Goal: Task Accomplishment & Management: Manage account settings

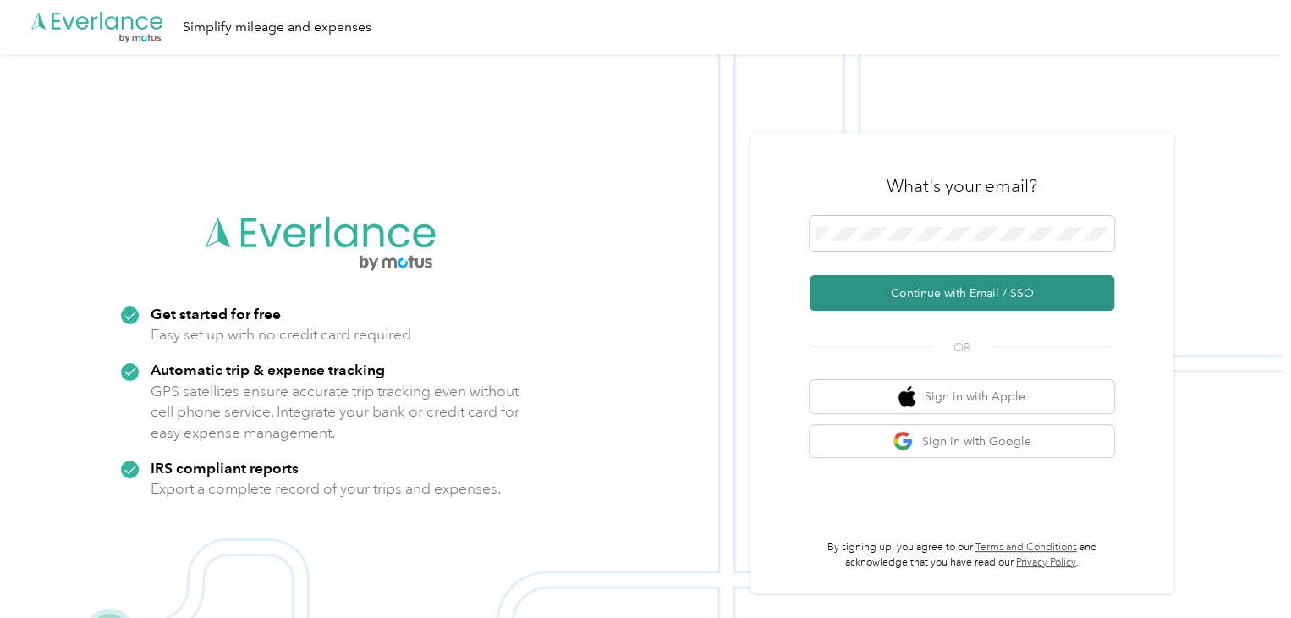
click at [970, 285] on button "Continue with Email / SSO" at bounding box center [962, 293] width 305 height 36
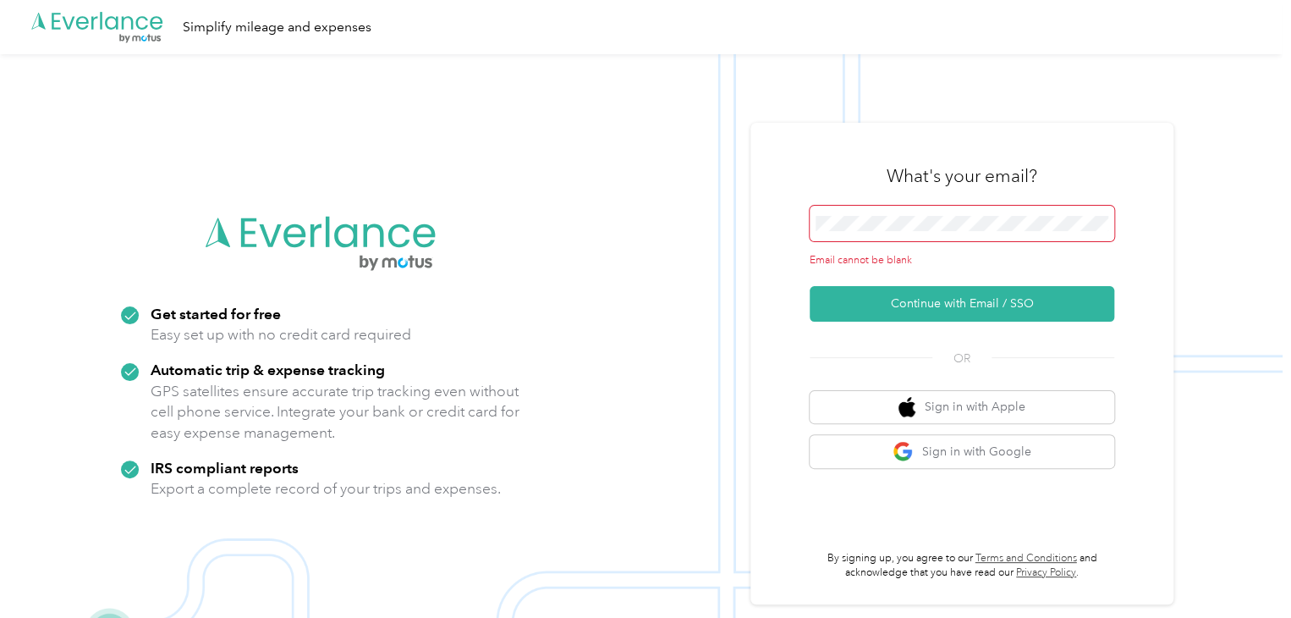
click at [937, 213] on span at bounding box center [962, 224] width 305 height 36
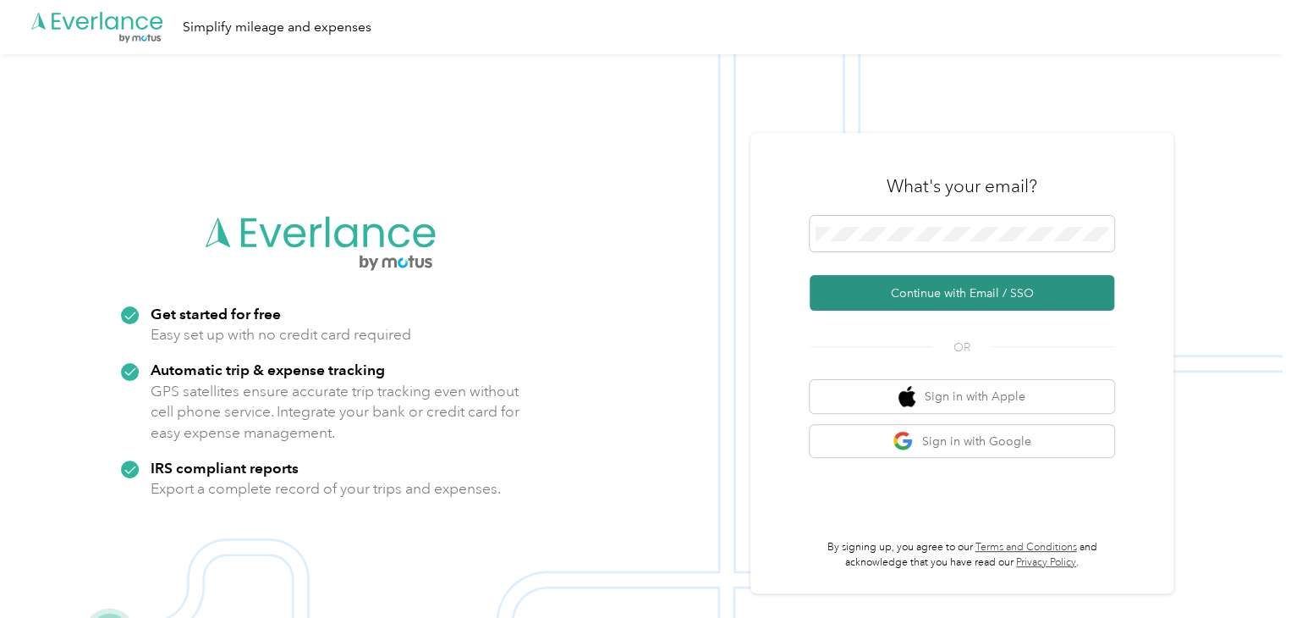
click at [976, 293] on button "Continue with Email / SSO" at bounding box center [962, 293] width 305 height 36
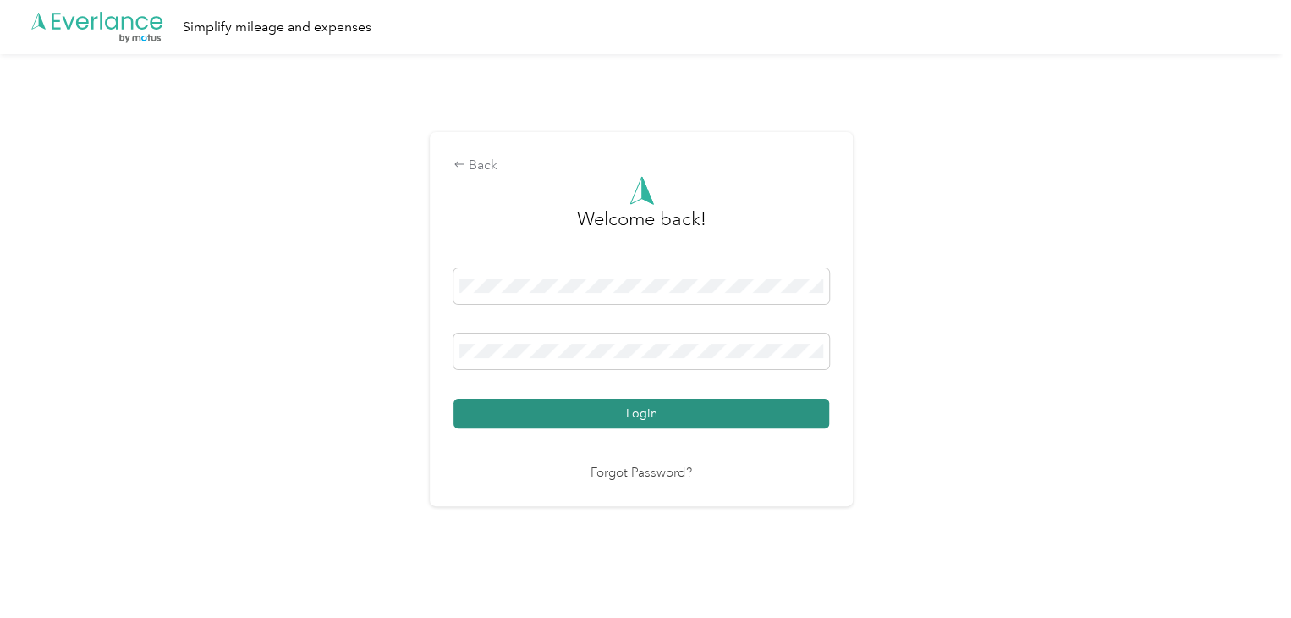
click at [654, 411] on button "Login" at bounding box center [642, 414] width 376 height 30
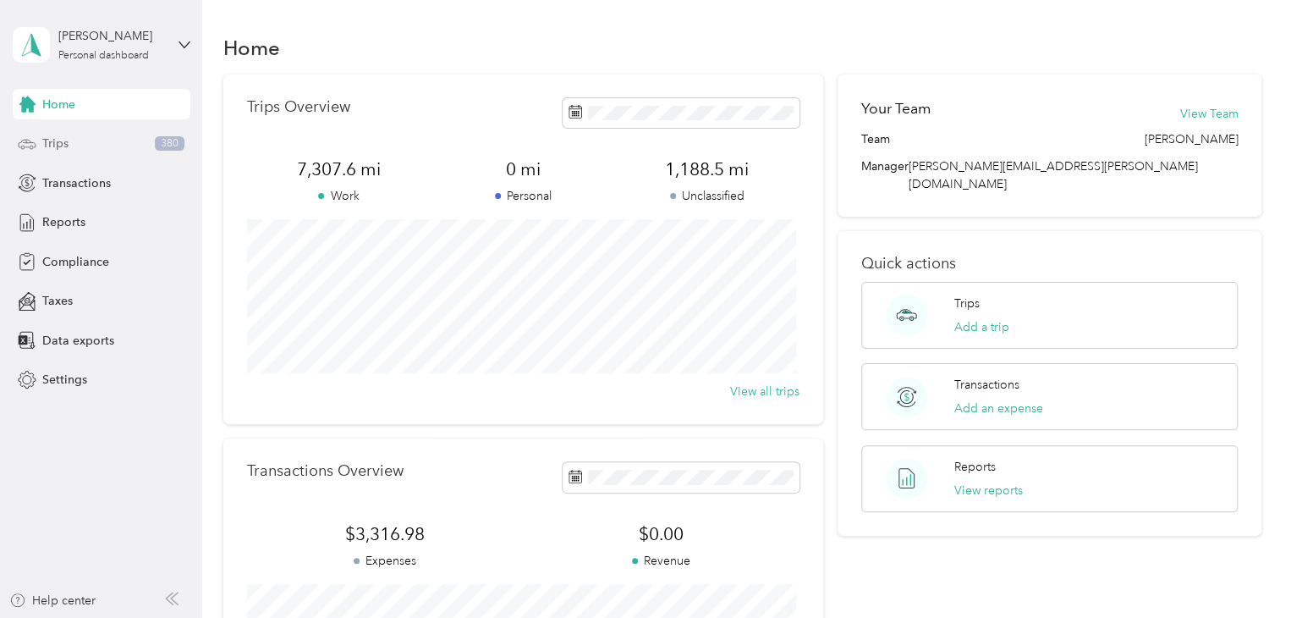
click at [68, 141] on div "Trips 380" at bounding box center [102, 144] width 178 height 30
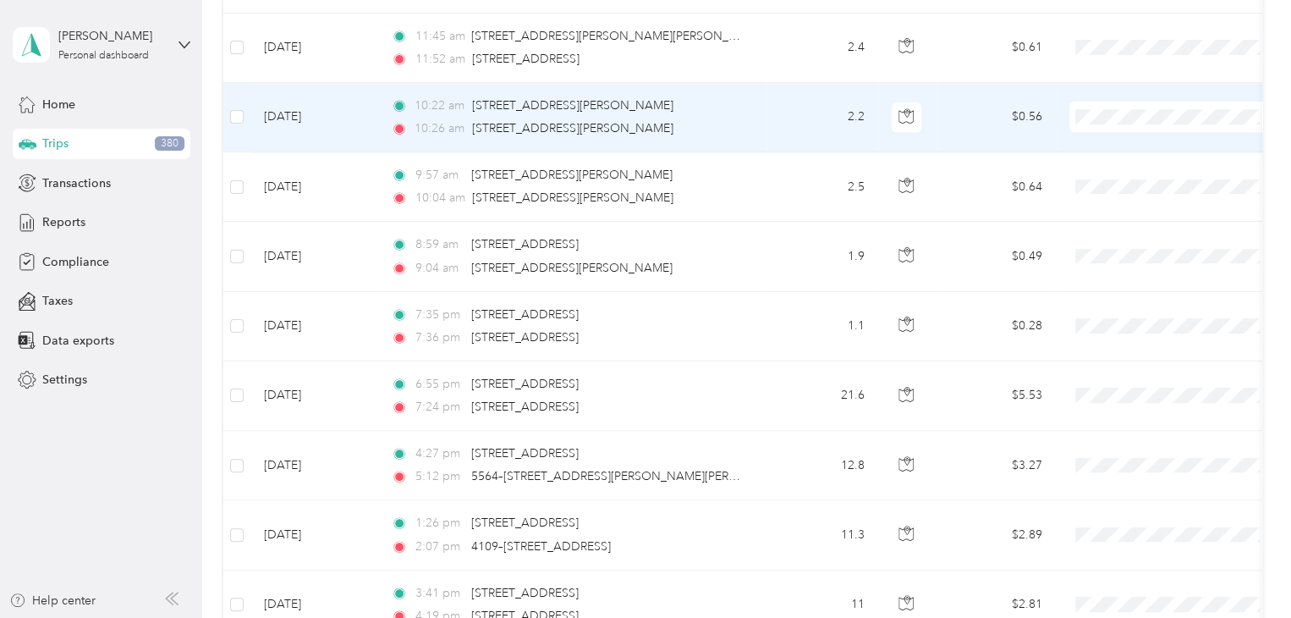
scroll to position [1100, 0]
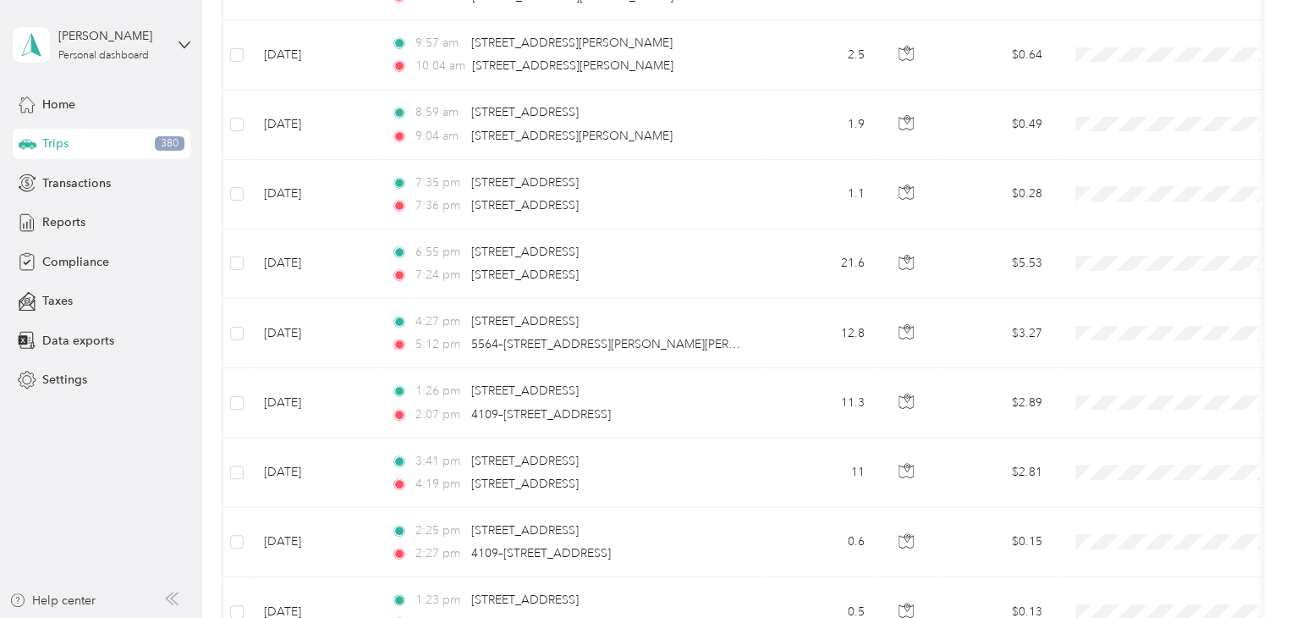
click at [202, 177] on div "Trips New trip 7,307.6 mi Work 0 mi Personal 1,188.5 mi Unclassified $1,736.33 …" at bounding box center [742, 18] width 1081 height 2236
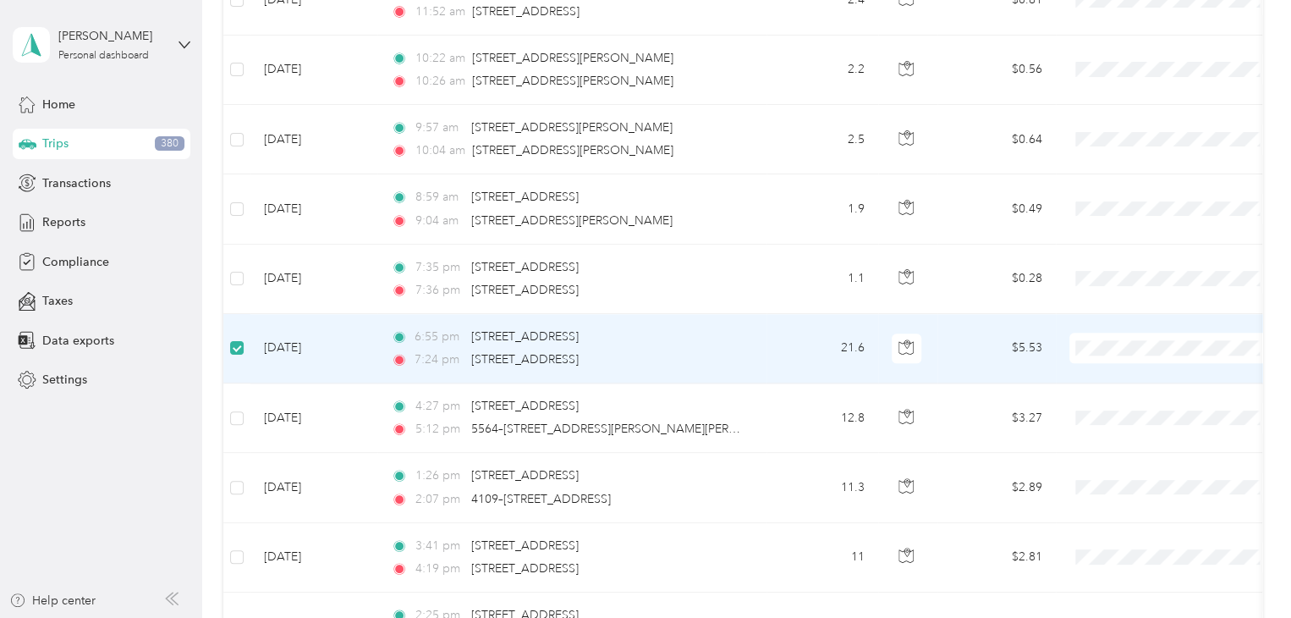
scroll to position [1183, 0]
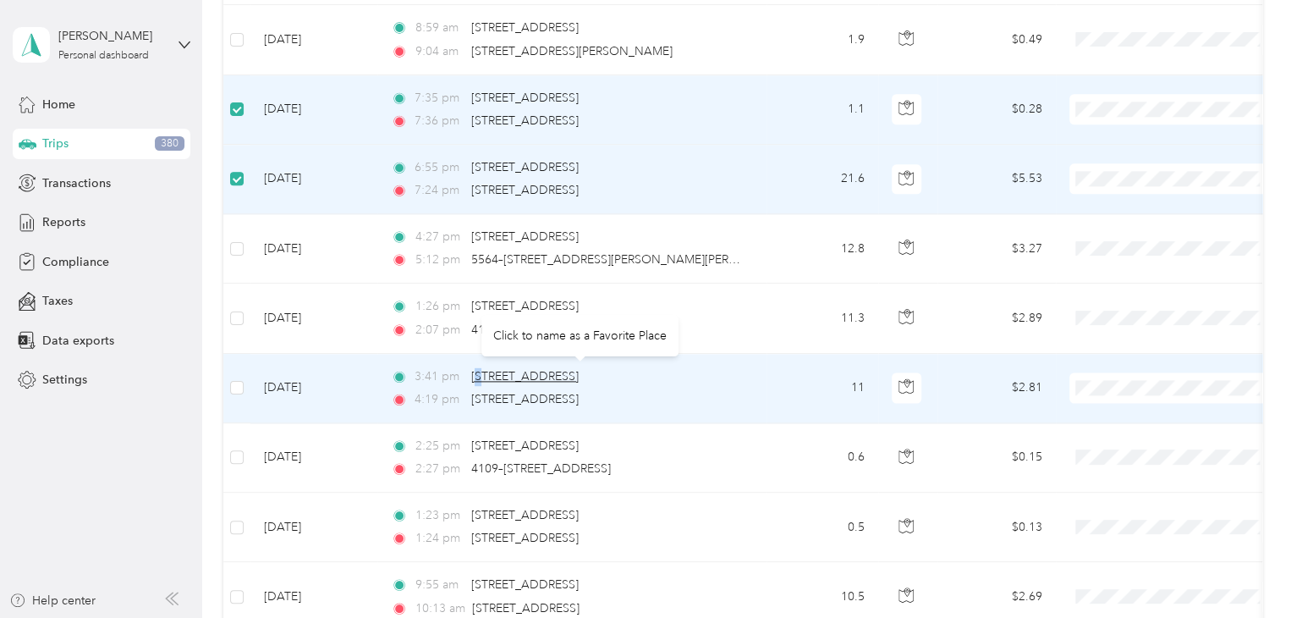
drag, startPoint x: 484, startPoint y: 366, endPoint x: 512, endPoint y: 377, distance: 29.7
click at [489, 367] on div "[STREET_ADDRESS]" at bounding box center [524, 376] width 107 height 19
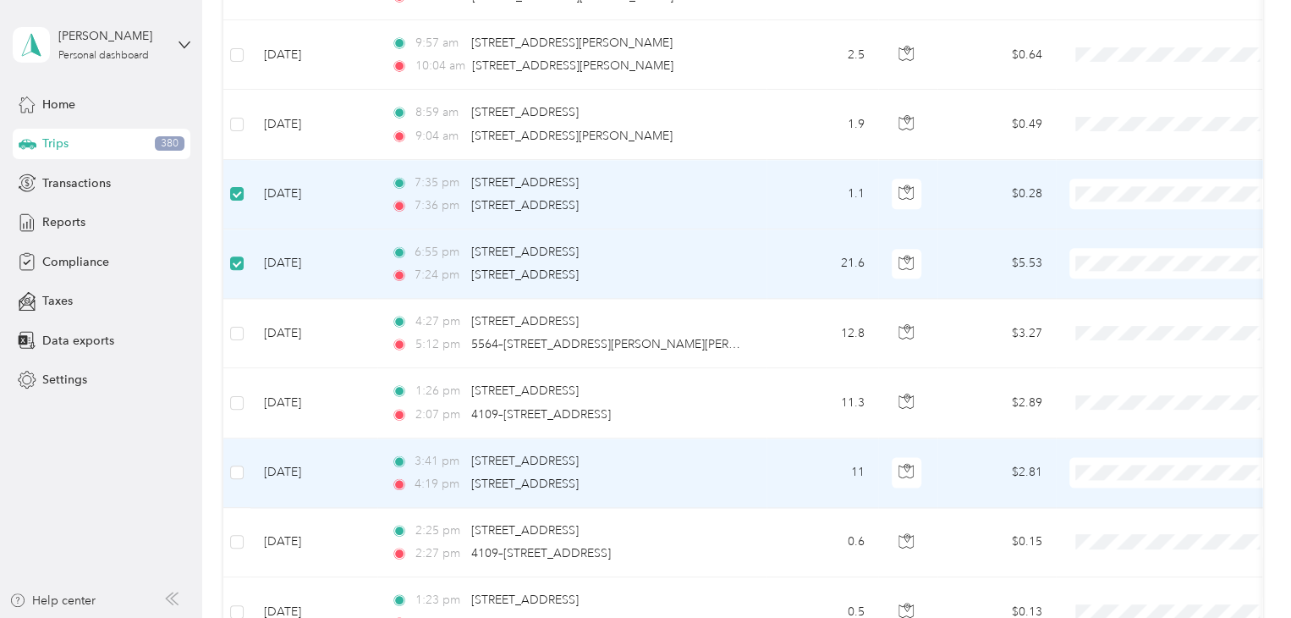
drag, startPoint x: 527, startPoint y: 390, endPoint x: 617, endPoint y: 500, distance: 141.9
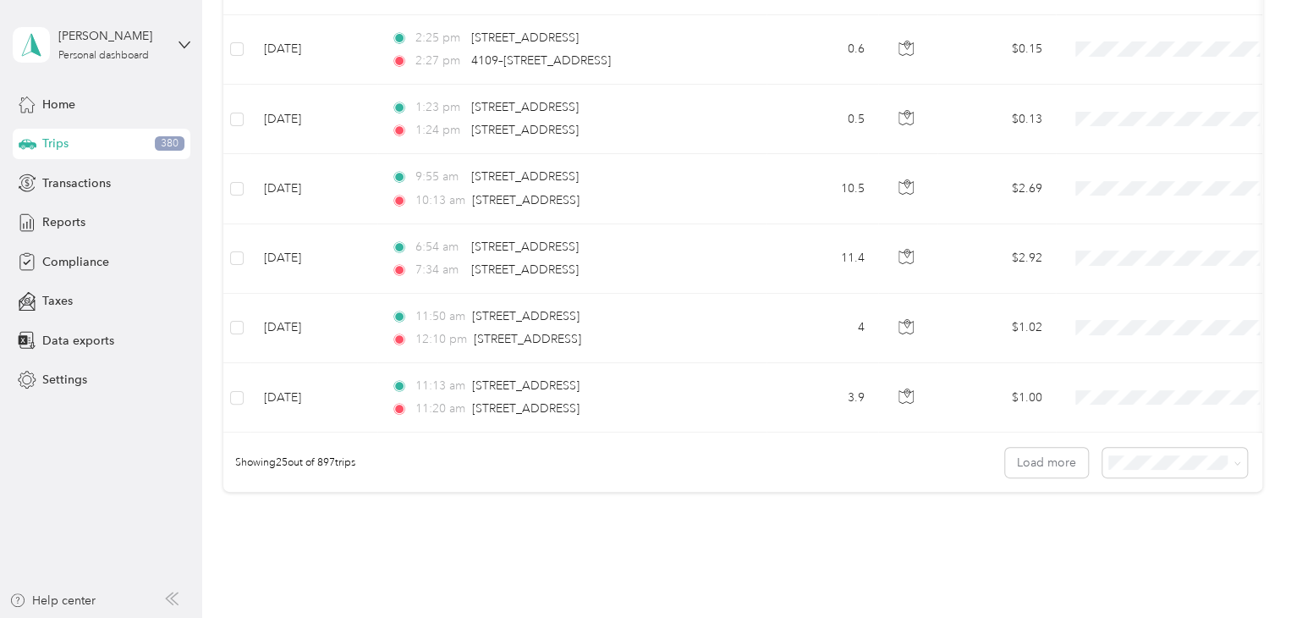
scroll to position [1644, 0]
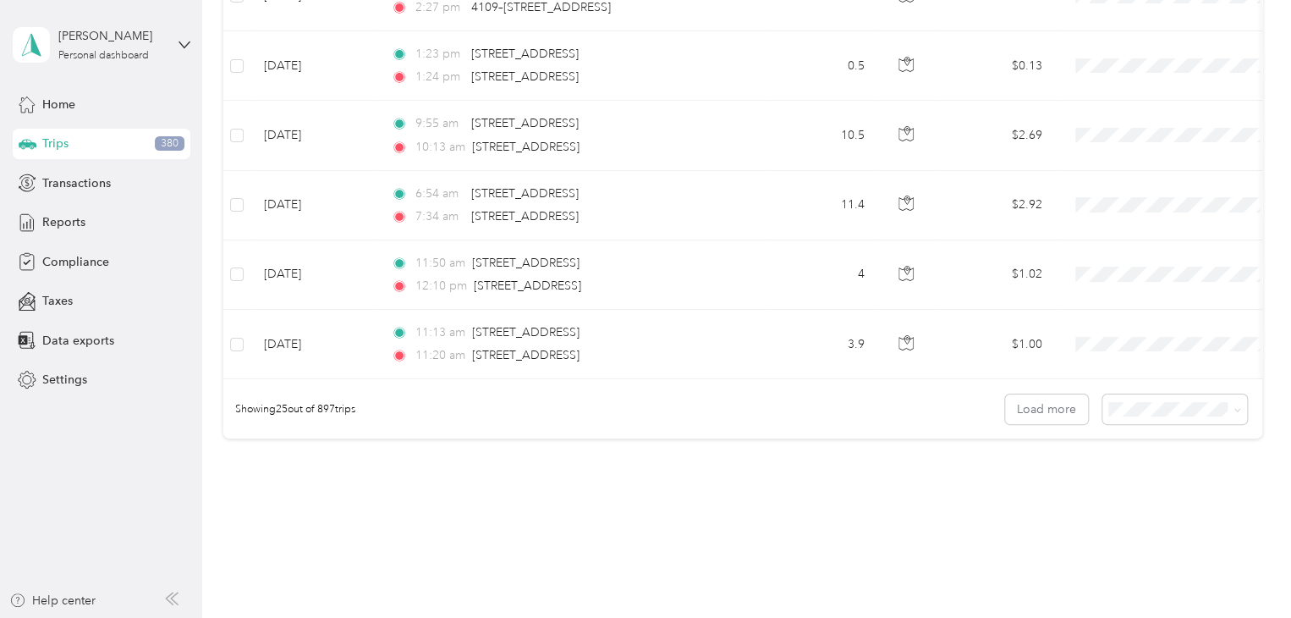
drag, startPoint x: 611, startPoint y: 557, endPoint x: 626, endPoint y: 654, distance: 98.5
click at [1037, 432] on div "Showing 25 out of 897 trips Load more" at bounding box center [742, 408] width 1039 height 59
click at [1056, 402] on button "Load more" at bounding box center [1046, 409] width 83 height 30
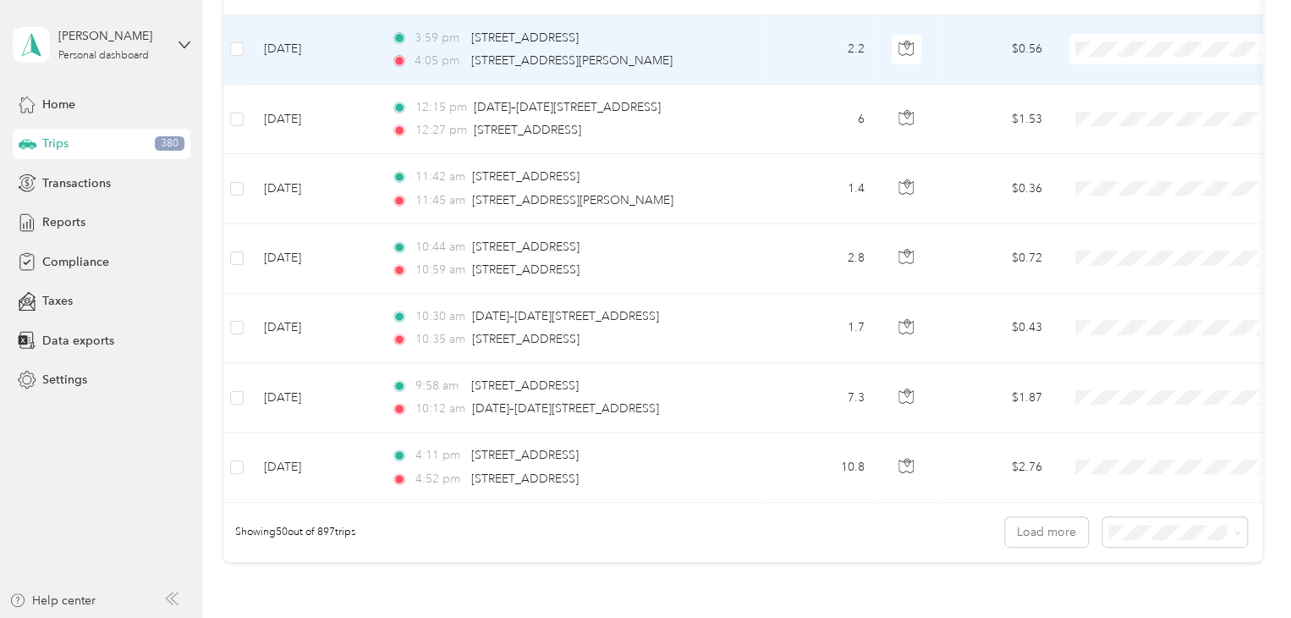
scroll to position [3337, 0]
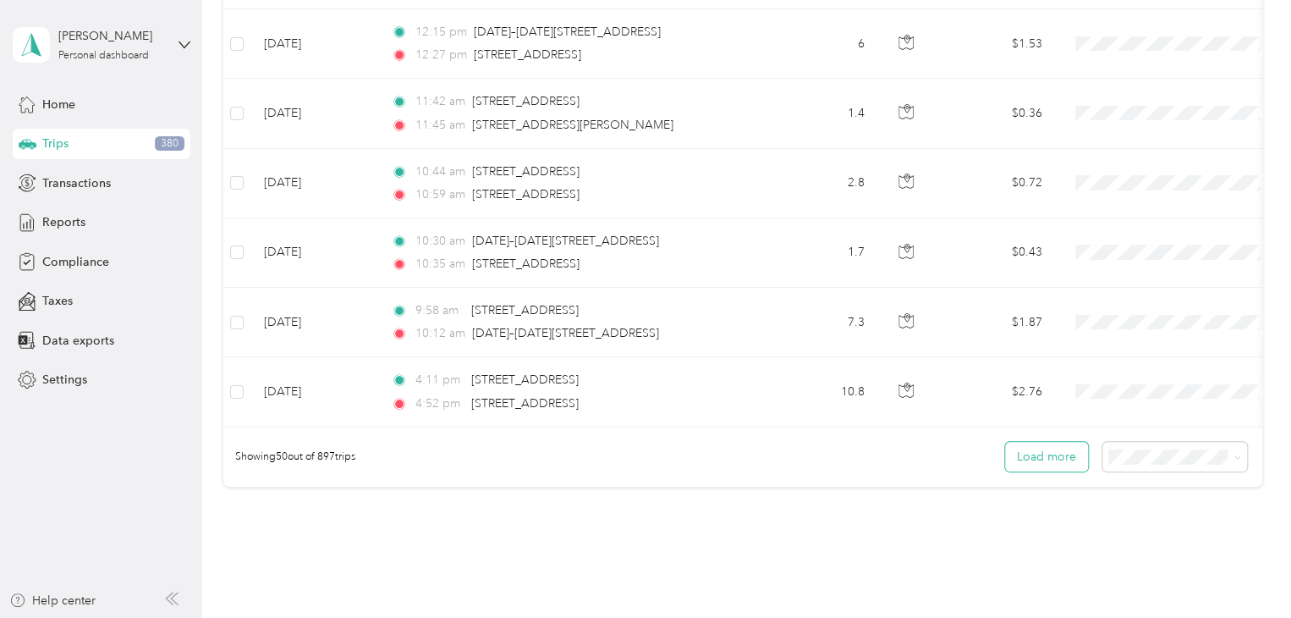
click at [1022, 461] on button "Load more" at bounding box center [1046, 457] width 83 height 30
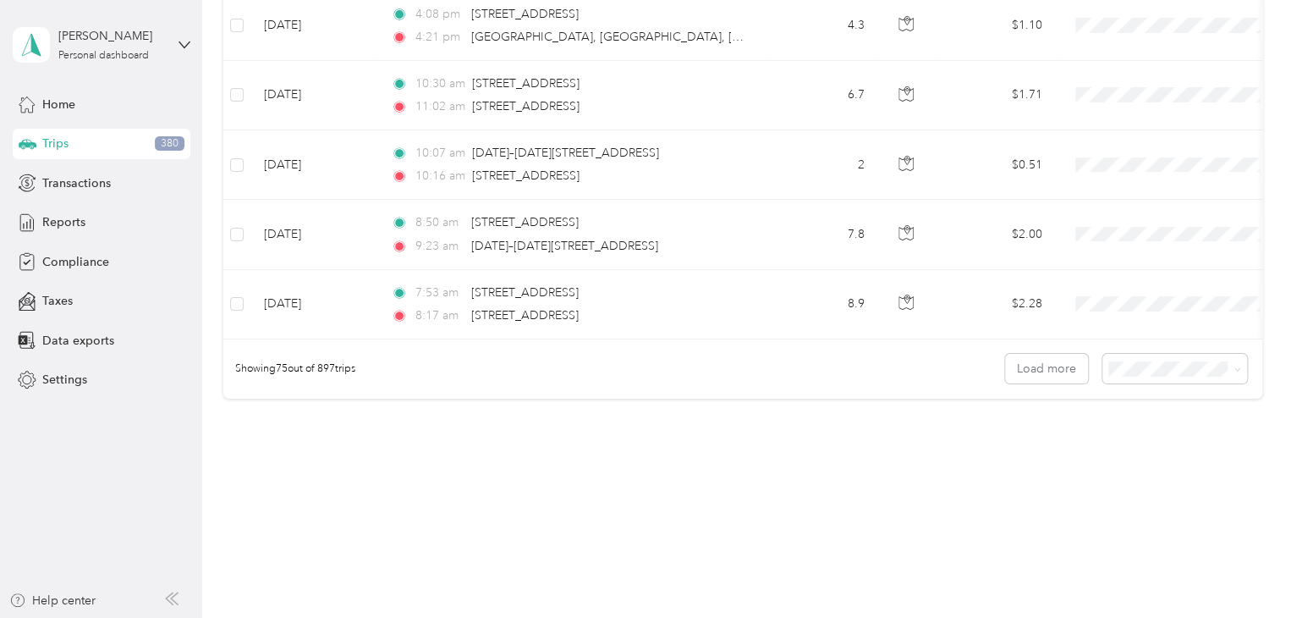
scroll to position [5179, 0]
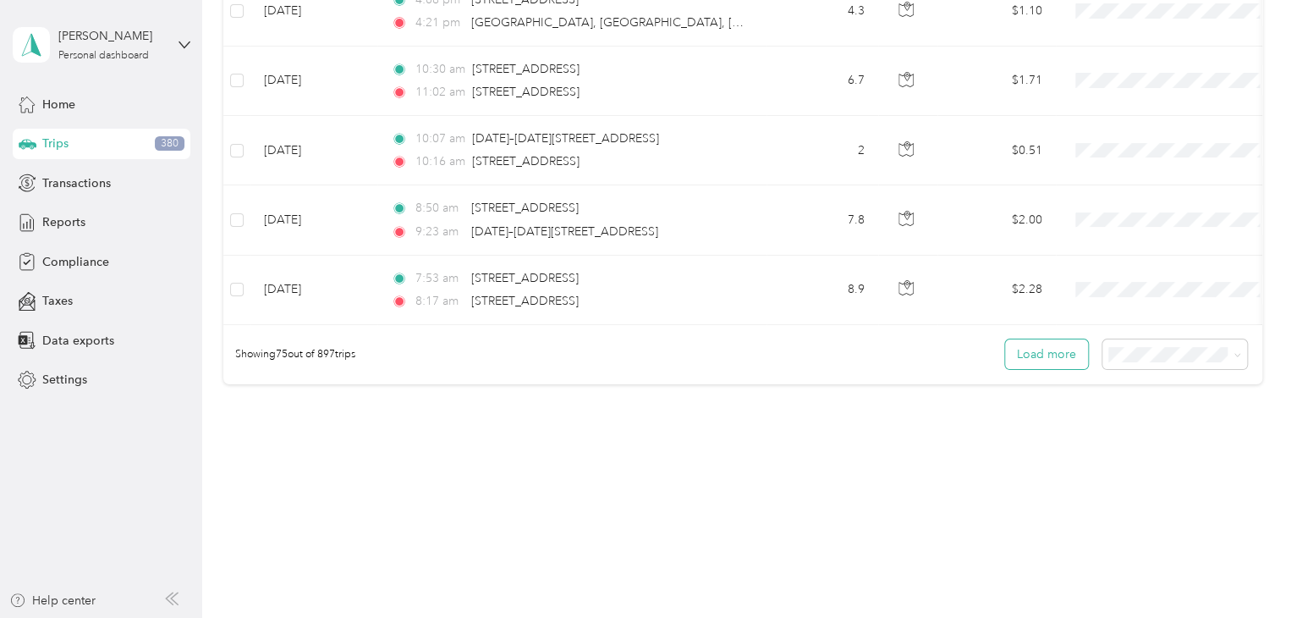
click at [1025, 353] on button "Load more" at bounding box center [1046, 354] width 83 height 30
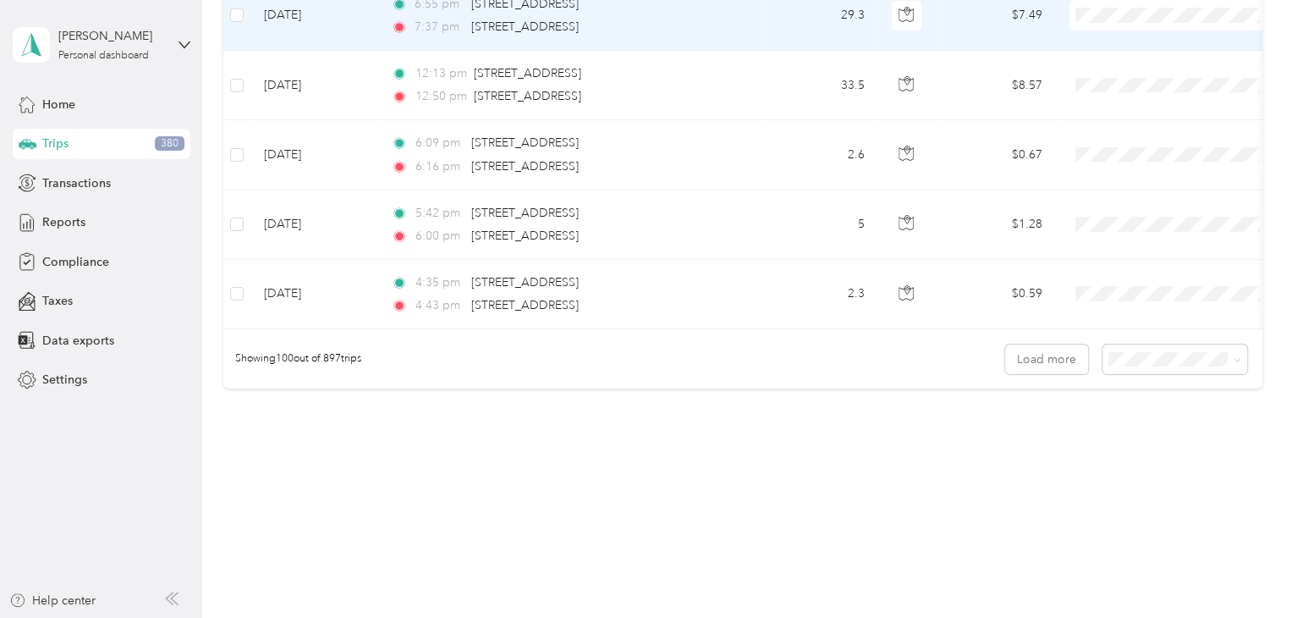
scroll to position [6916, 0]
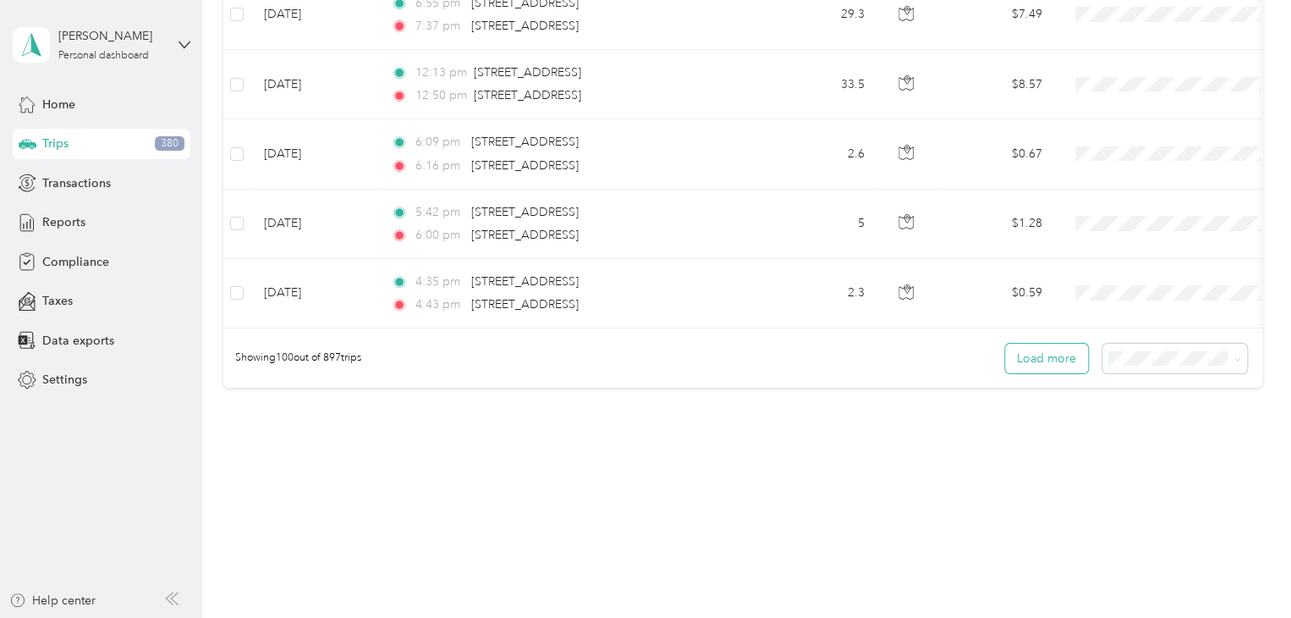
click at [1039, 355] on button "Load more" at bounding box center [1046, 359] width 83 height 30
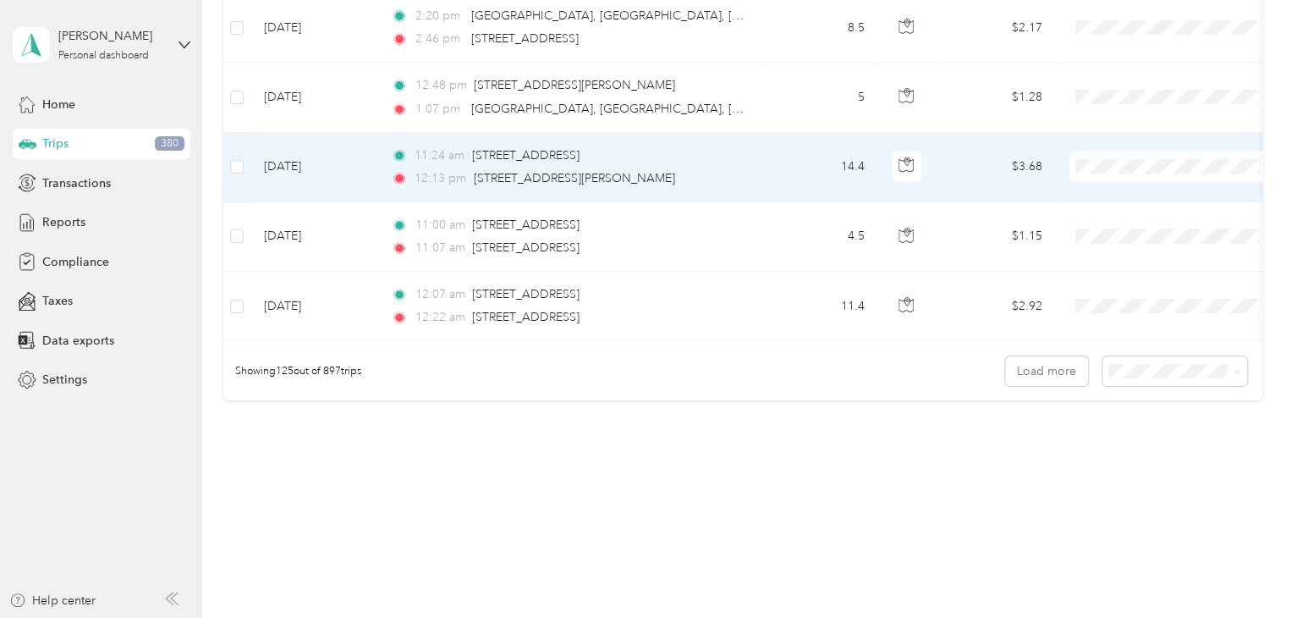
scroll to position [8651, 0]
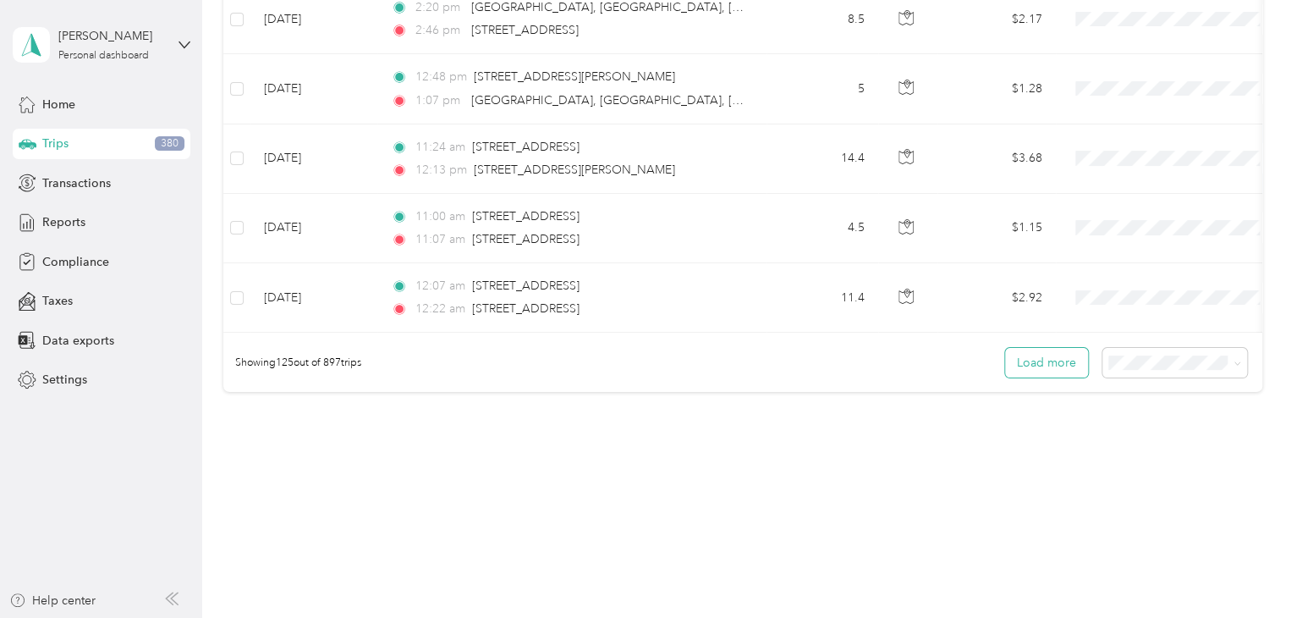
click at [1057, 360] on button "Load more" at bounding box center [1046, 363] width 83 height 30
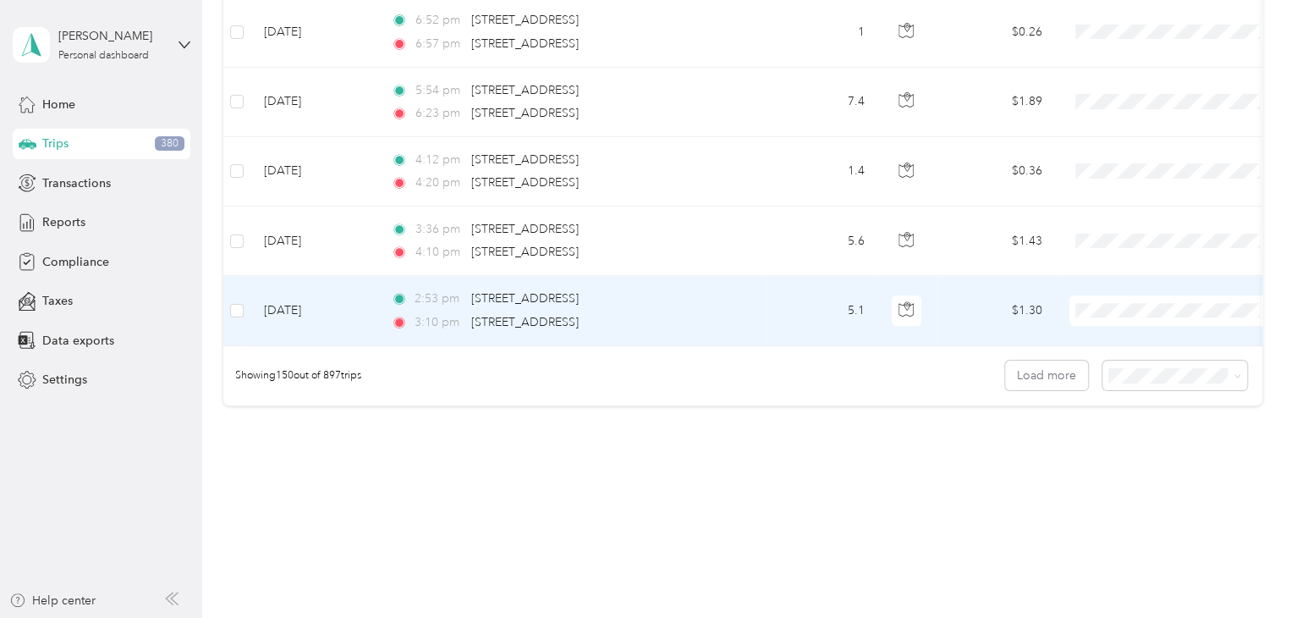
scroll to position [10387, 0]
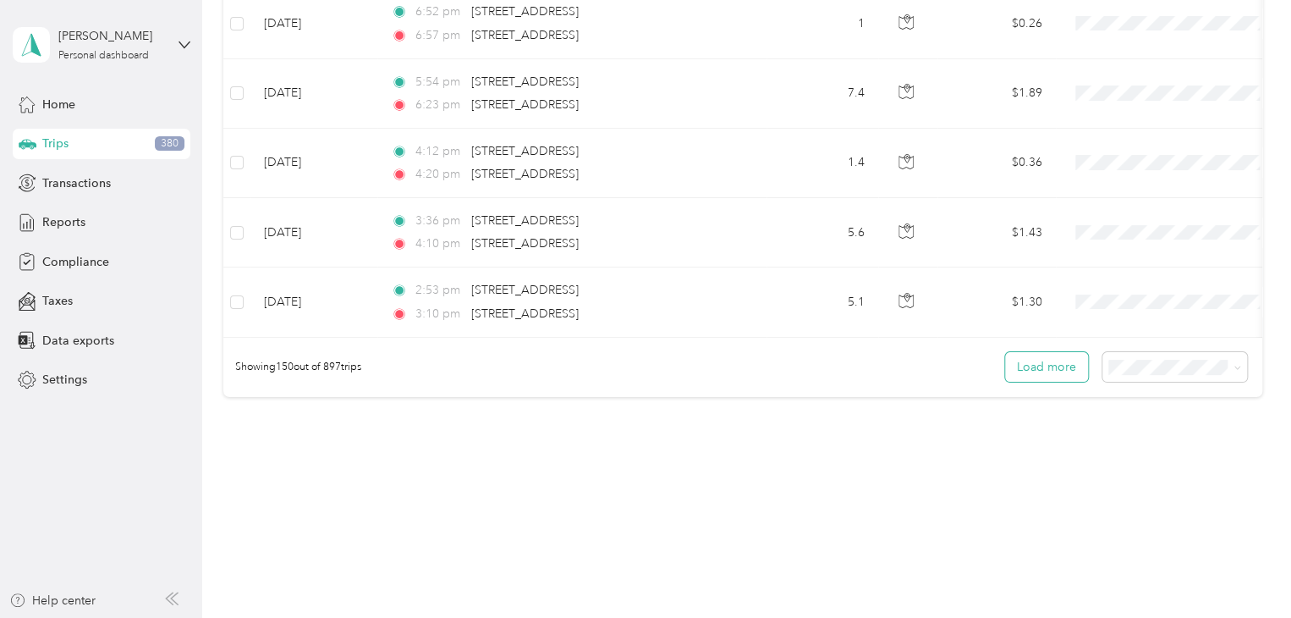
click at [1046, 360] on button "Load more" at bounding box center [1046, 367] width 83 height 30
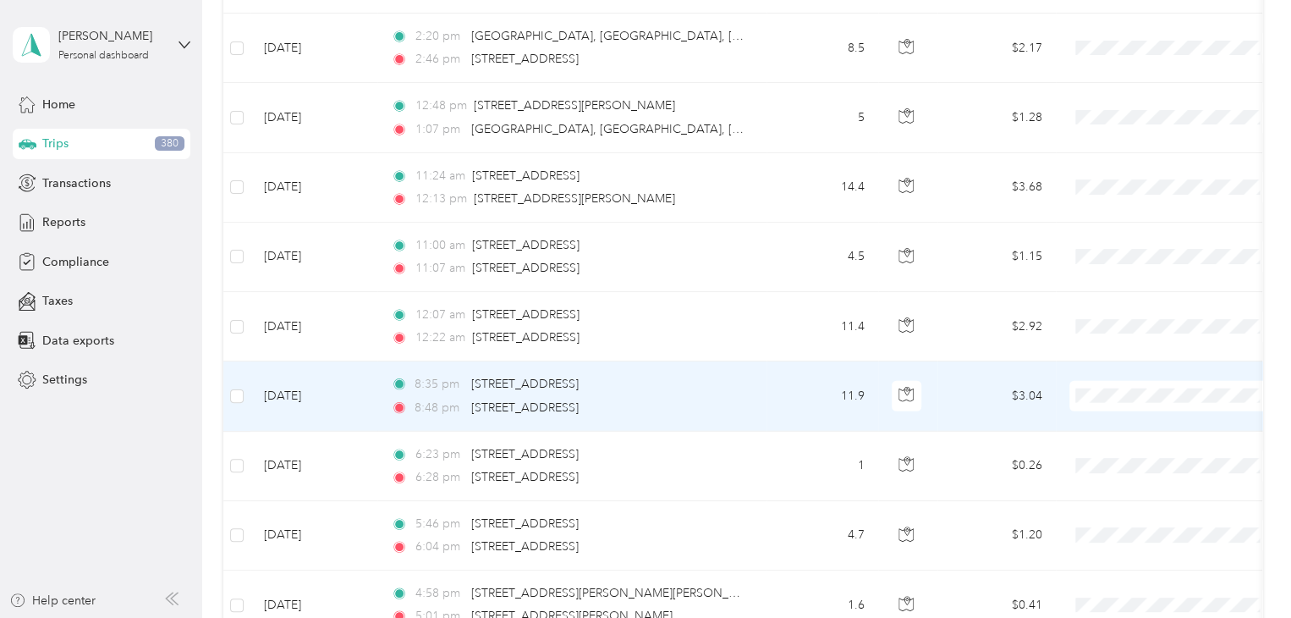
scroll to position [8610, 0]
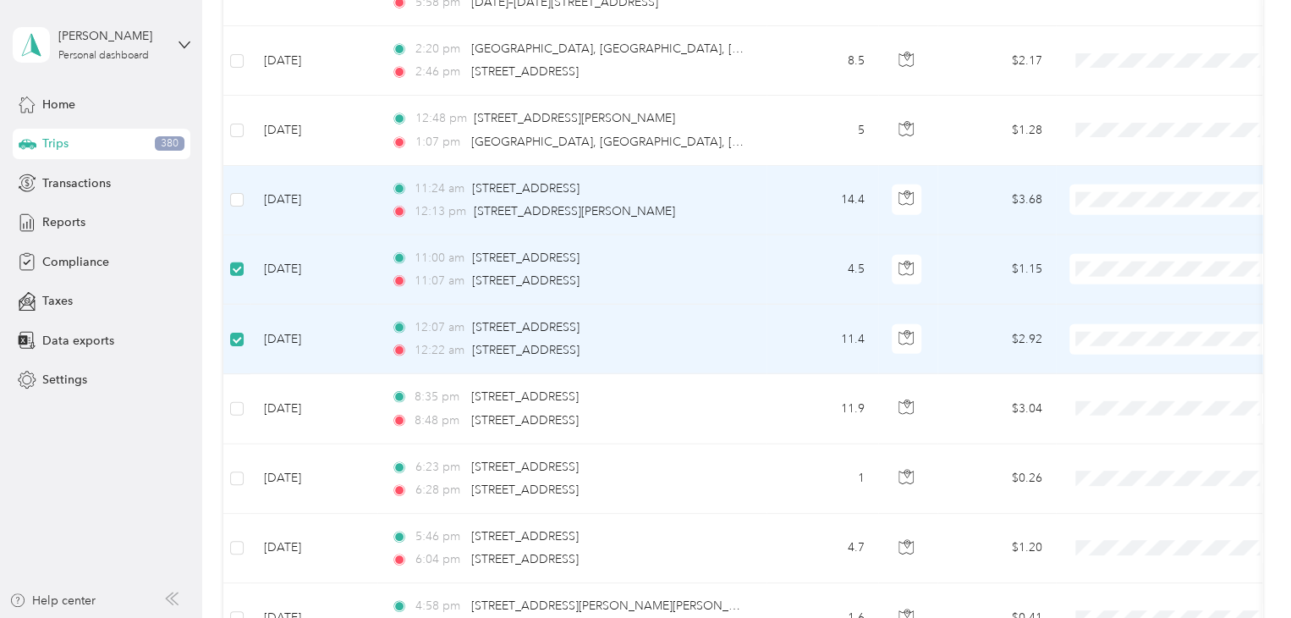
click at [228, 181] on td at bounding box center [236, 200] width 27 height 69
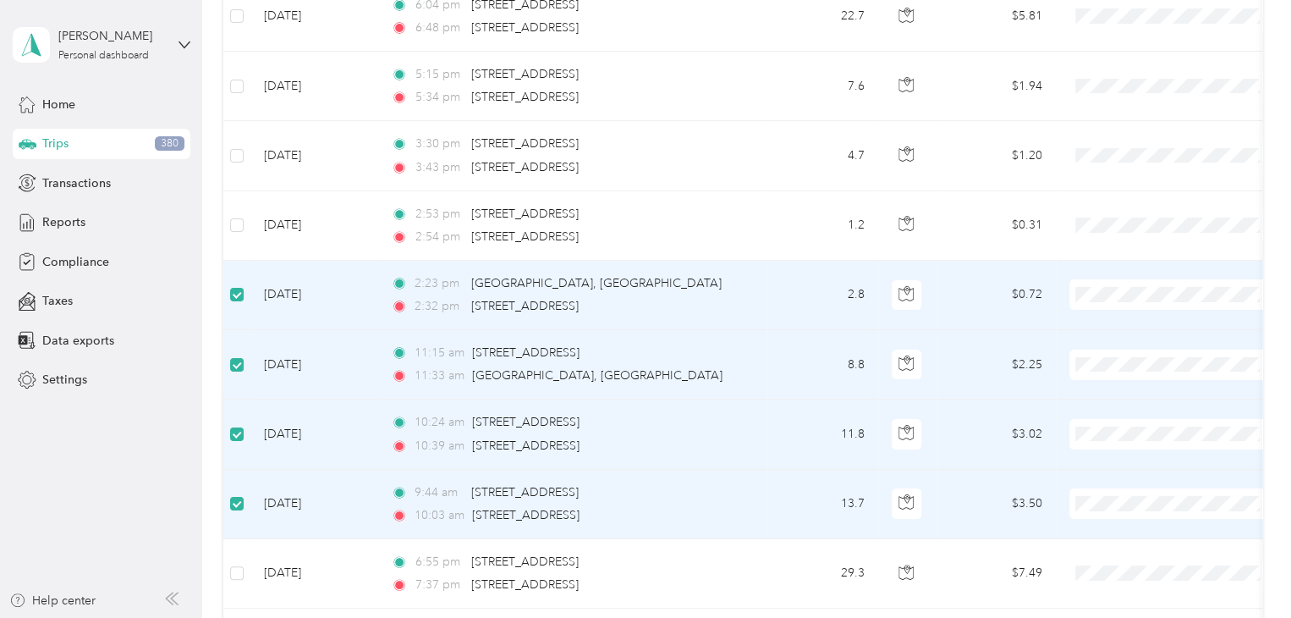
scroll to position [6325, 0]
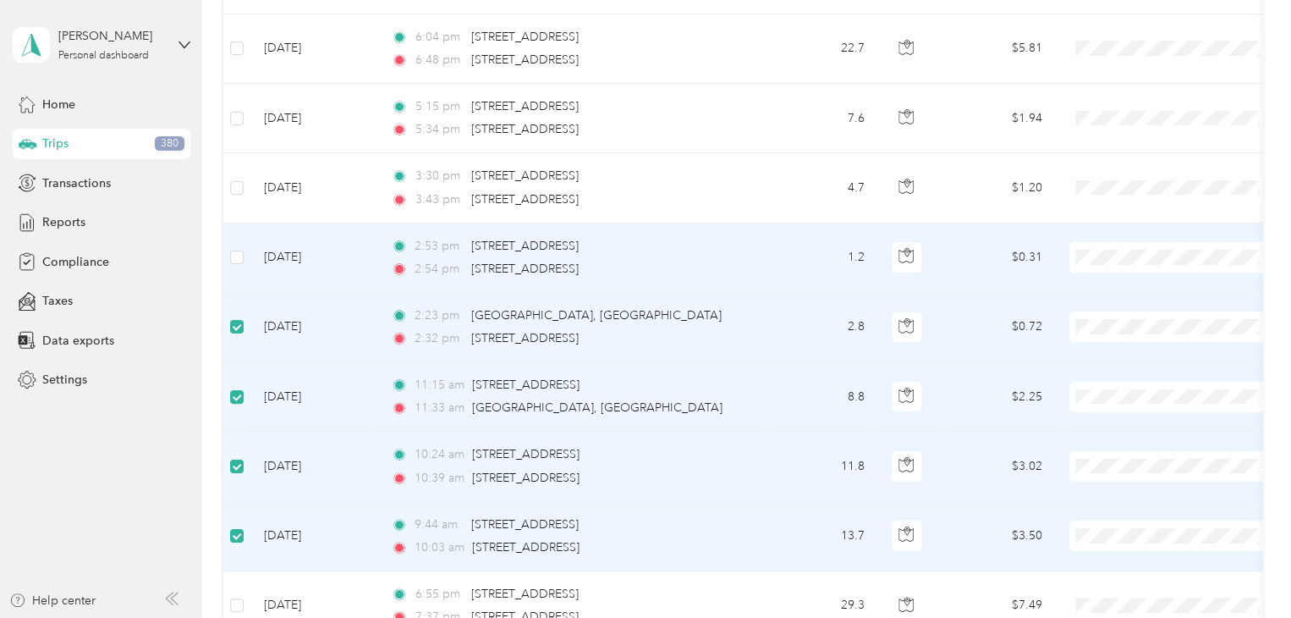
click at [244, 239] on td at bounding box center [236, 257] width 27 height 69
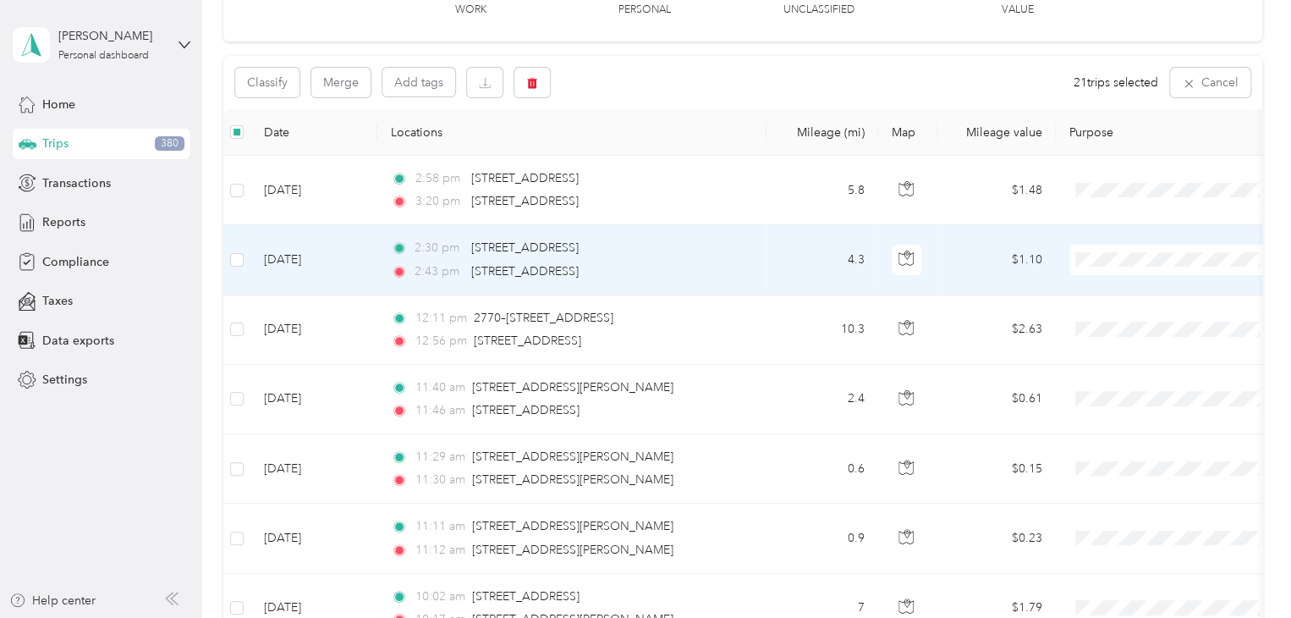
scroll to position [0, 0]
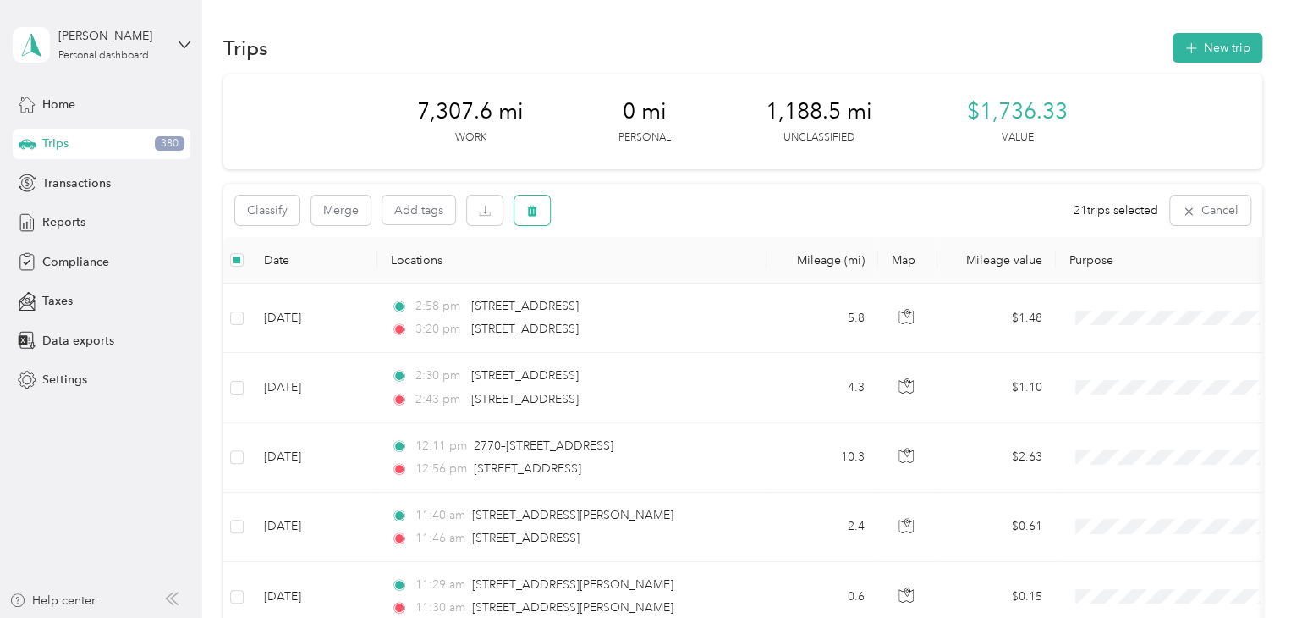
click at [542, 211] on button "button" at bounding box center [533, 210] width 36 height 30
click at [655, 278] on button "Yes" at bounding box center [661, 280] width 33 height 27
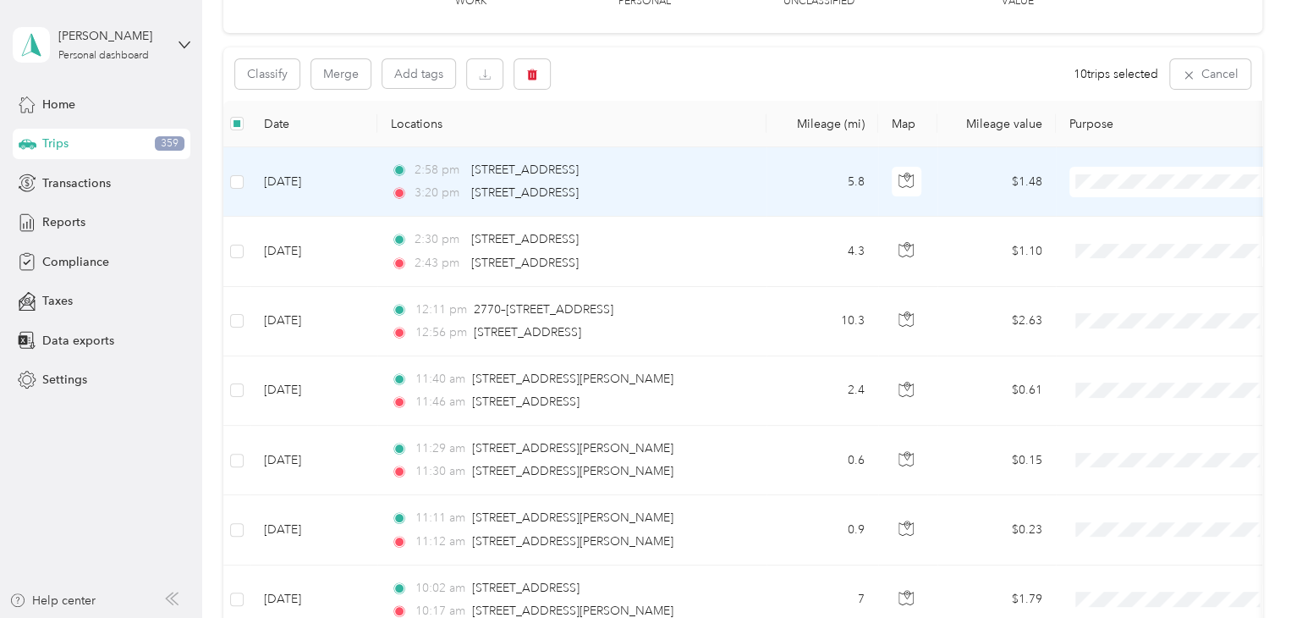
scroll to position [169, 0]
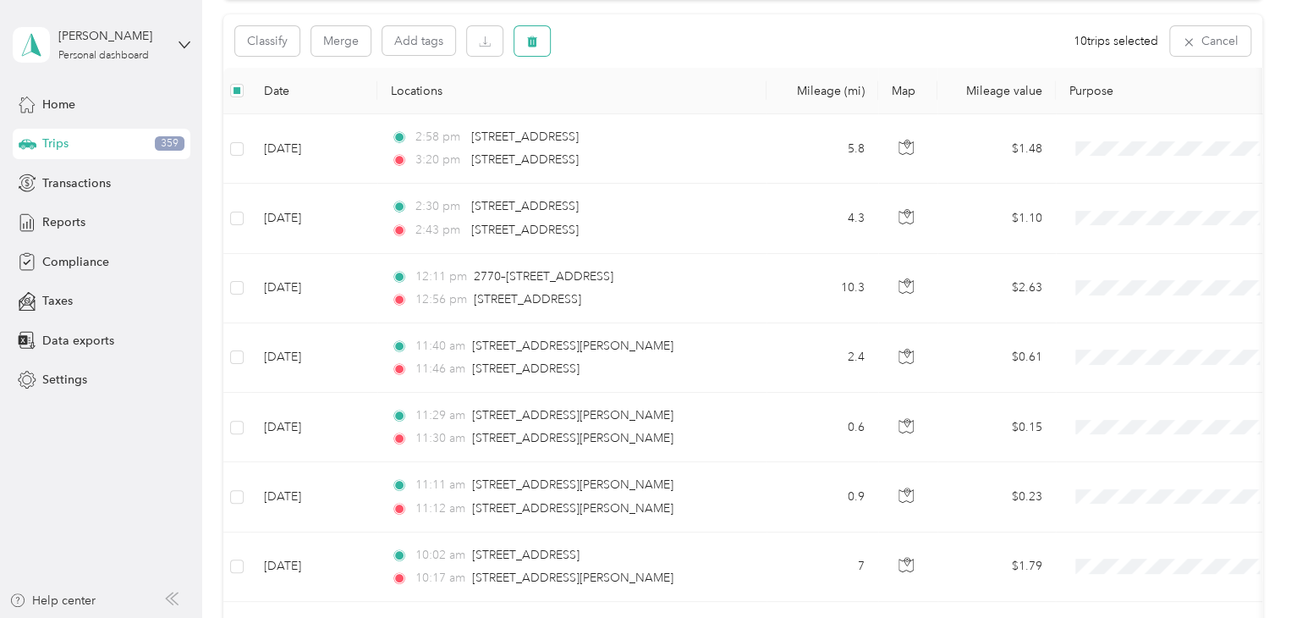
click at [537, 43] on icon "button" at bounding box center [532, 42] width 12 height 12
click at [654, 118] on button "Yes" at bounding box center [661, 111] width 33 height 27
click at [244, 91] on th at bounding box center [236, 92] width 27 height 47
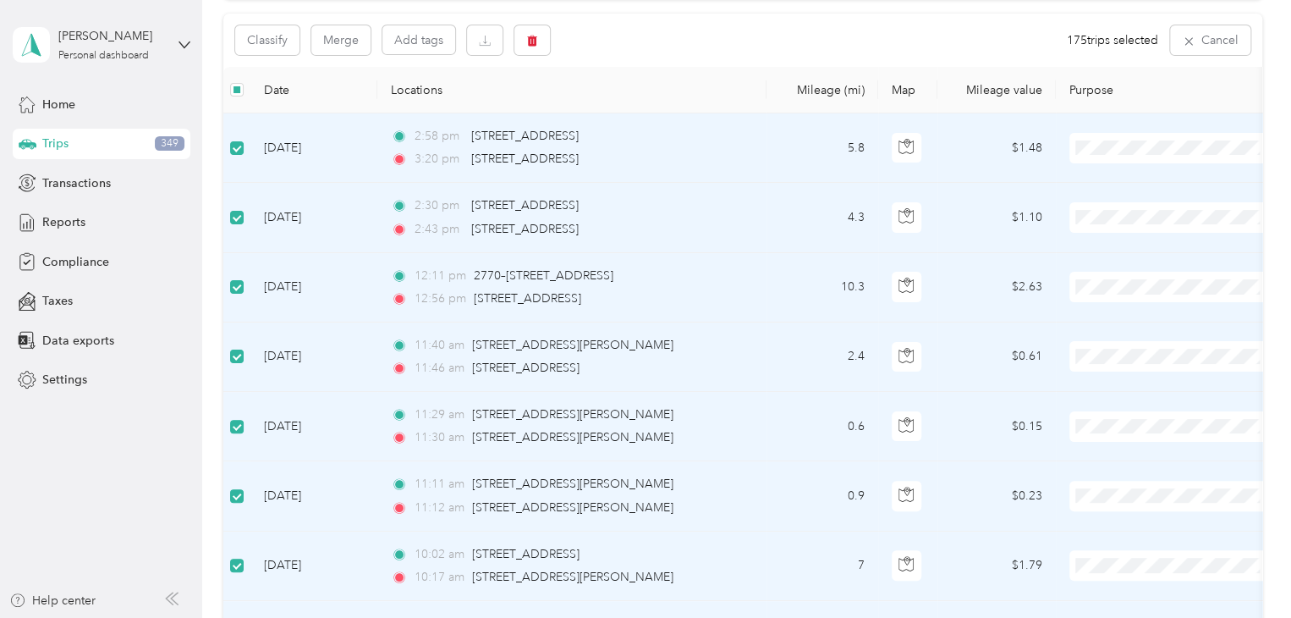
scroll to position [169, 0]
click at [274, 42] on button "Classify" at bounding box center [267, 41] width 64 height 30
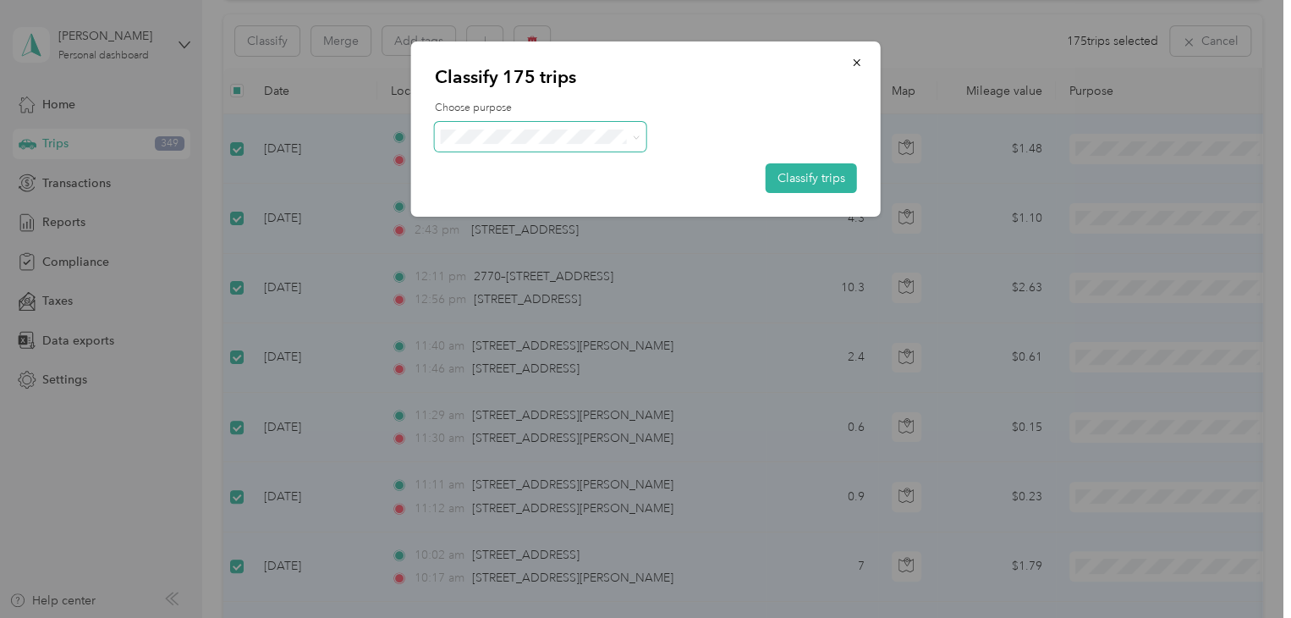
click at [638, 137] on icon at bounding box center [636, 138] width 8 height 8
click at [564, 165] on span "School Specialty" at bounding box center [554, 168] width 157 height 18
click at [794, 180] on button "Classify trips" at bounding box center [811, 178] width 91 height 30
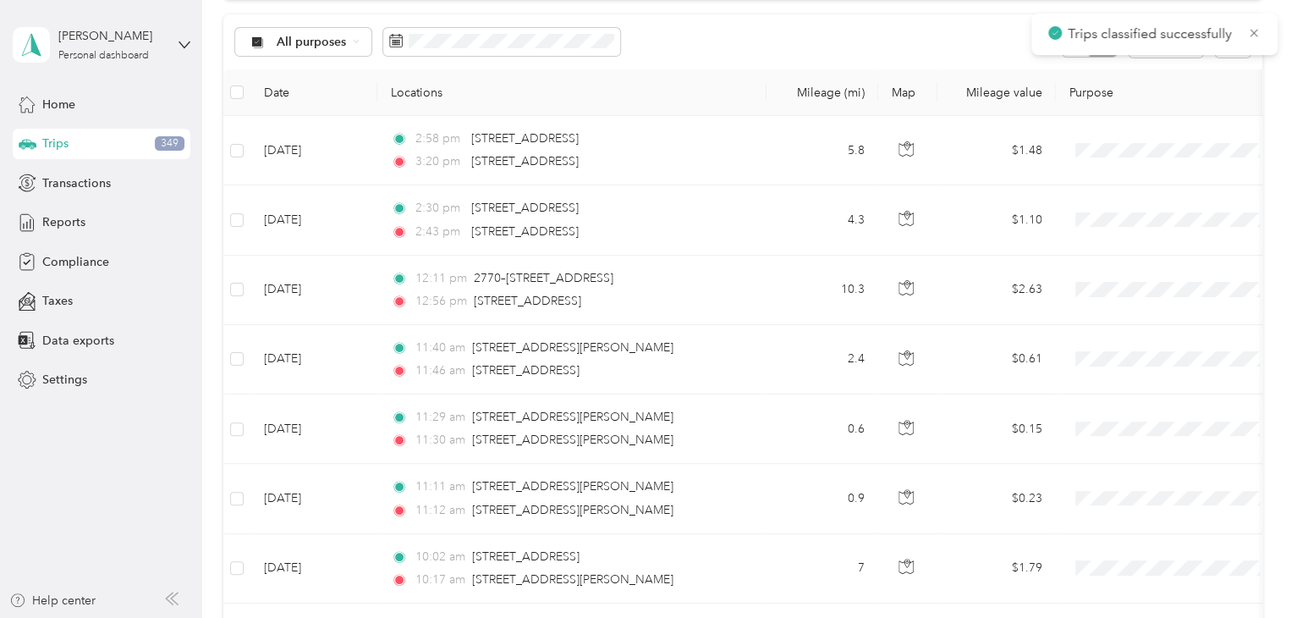
scroll to position [170, 0]
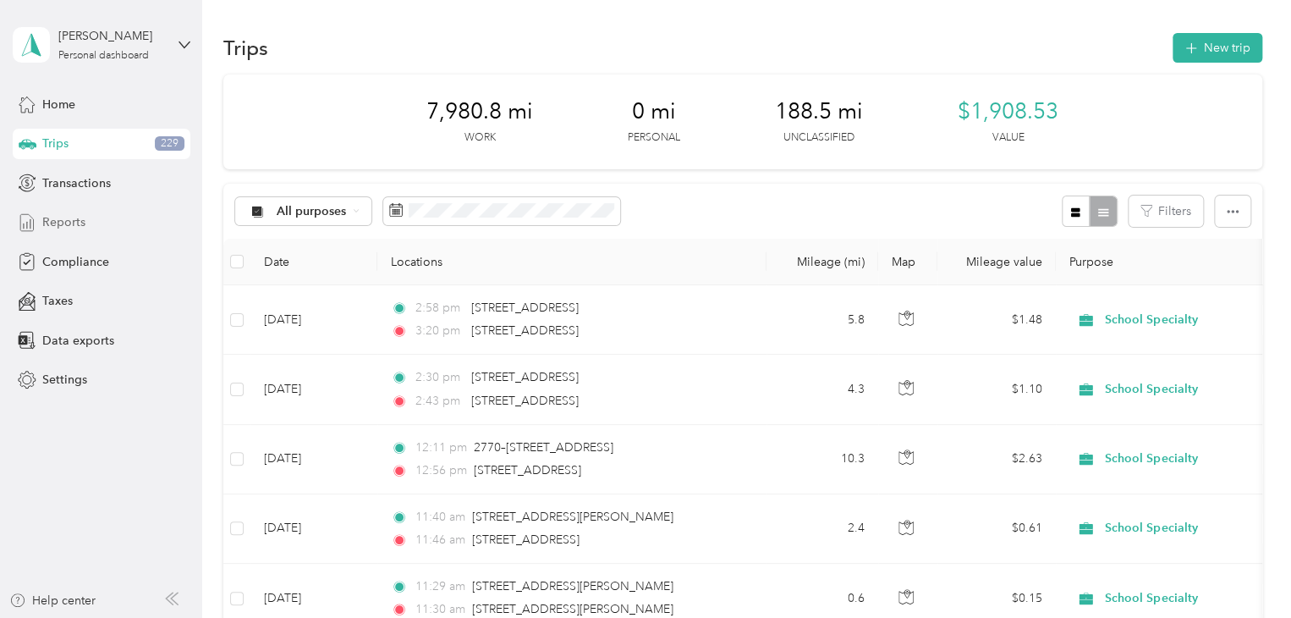
click at [47, 219] on span "Reports" at bounding box center [63, 222] width 43 height 18
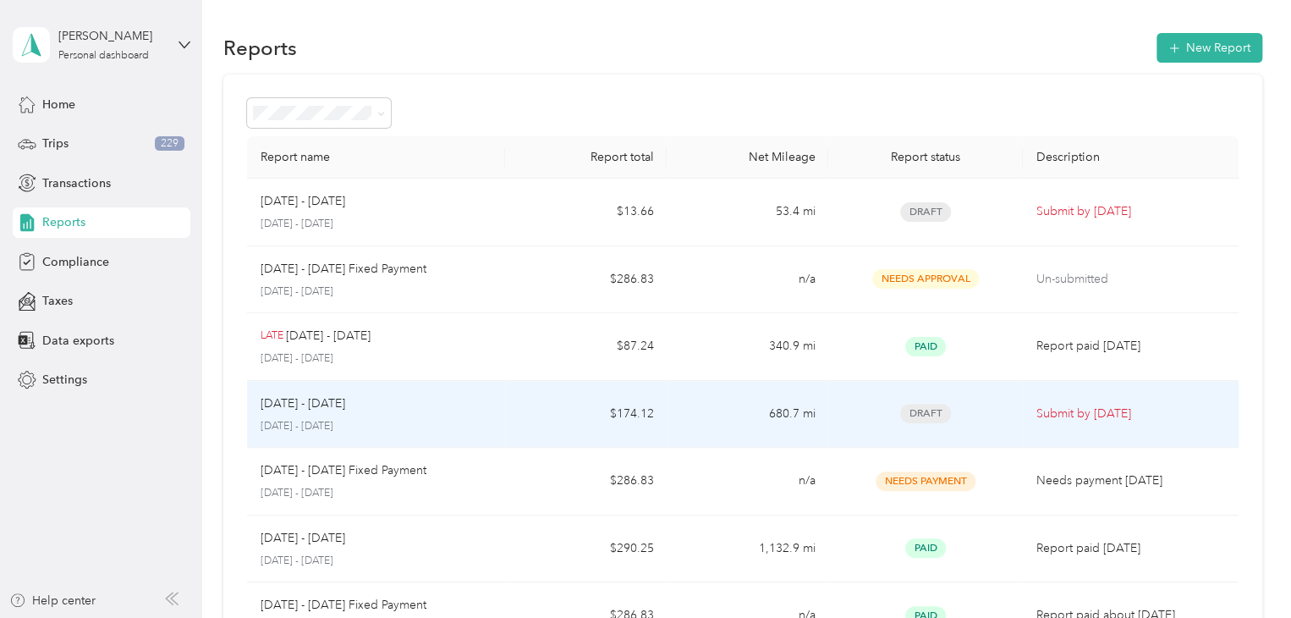
click at [1080, 416] on p "Submit by Oct. 4, 2025" at bounding box center [1131, 414] width 189 height 19
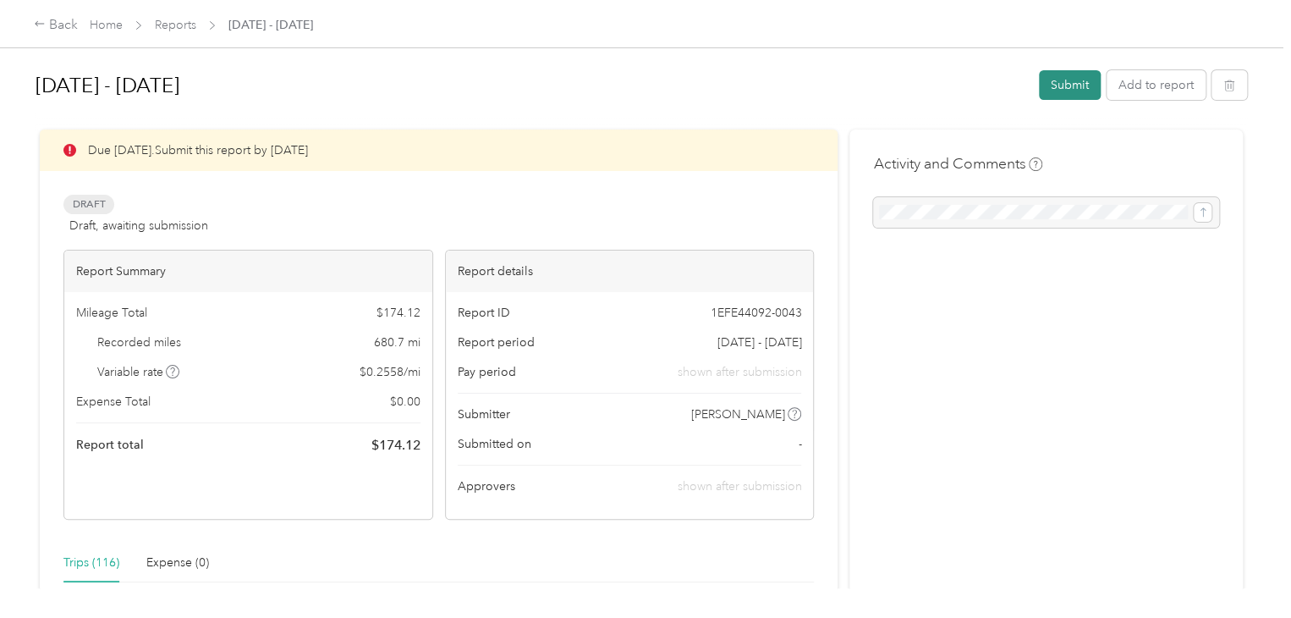
click at [1068, 79] on button "Submit" at bounding box center [1070, 85] width 62 height 30
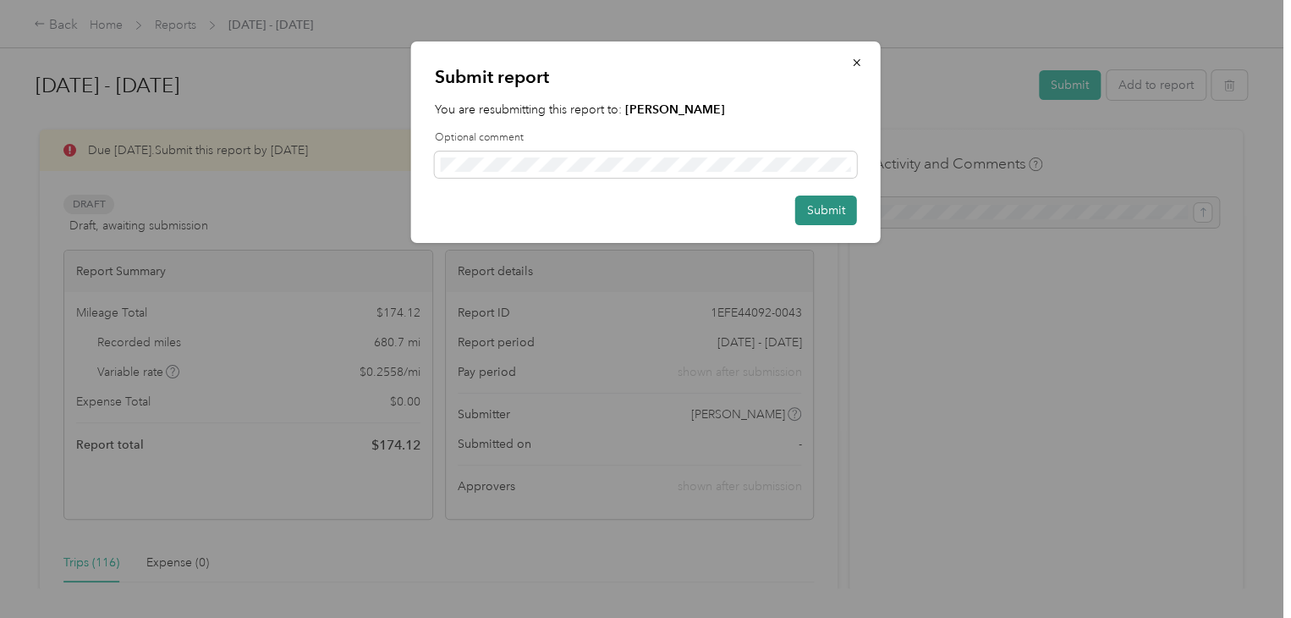
click at [835, 206] on button "Submit" at bounding box center [826, 210] width 62 height 30
